Goal: Navigation & Orientation: Find specific page/section

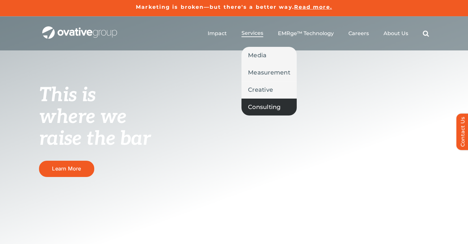
click at [262, 106] on span "Consulting" at bounding box center [264, 106] width 33 height 9
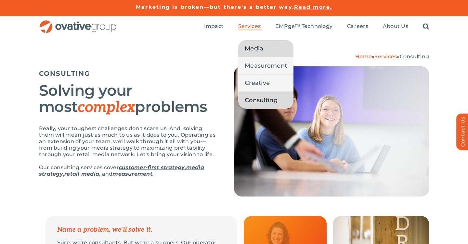
click at [251, 46] on span "Media" at bounding box center [254, 48] width 19 height 9
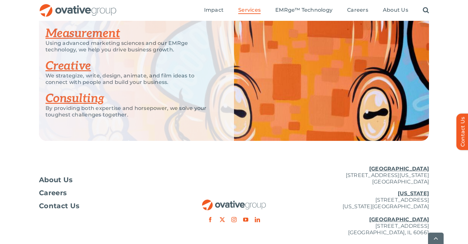
scroll to position [1461, 0]
